Goal: Obtain resource: Download file/media

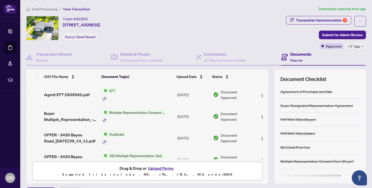
click at [79, 92] on span "Agent EFT 2509562.pdf" at bounding box center [67, 95] width 46 height 6
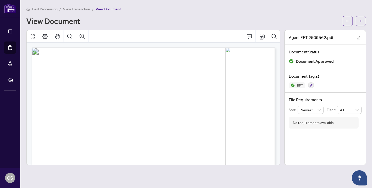
scroll to position [3, 0]
click at [262, 35] on icon "Print" at bounding box center [262, 36] width 6 height 6
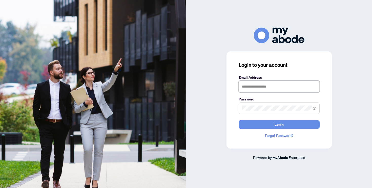
click at [253, 91] on input "text" at bounding box center [279, 87] width 81 height 12
type input "**********"
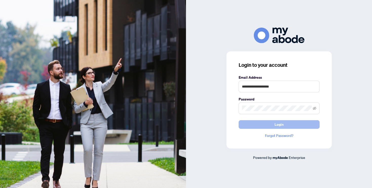
click at [278, 121] on span "Login" at bounding box center [279, 125] width 9 height 8
